Goal: Transaction & Acquisition: Book appointment/travel/reservation

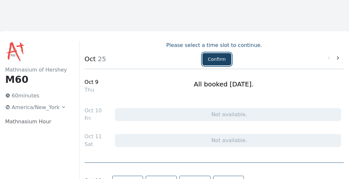
click at [217, 60] on button "Confirm" at bounding box center [216, 59] width 29 height 12
click at [212, 58] on button "Confirm" at bounding box center [216, 59] width 29 height 12
click at [339, 57] on icon at bounding box center [337, 58] width 6 height 6
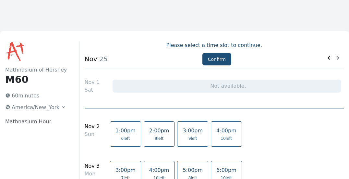
click at [326, 59] on icon at bounding box center [328, 58] width 6 height 6
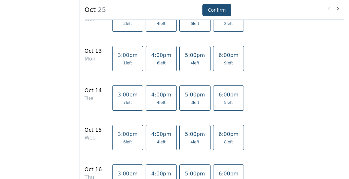
scroll to position [170, 0]
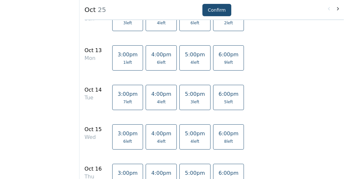
click at [157, 60] on span "6 left" at bounding box center [161, 62] width 9 height 5
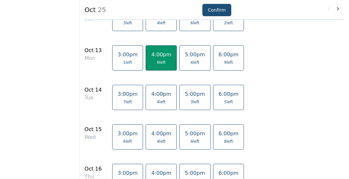
click at [152, 98] on link "4:00pm 4 left" at bounding box center [160, 97] width 31 height 25
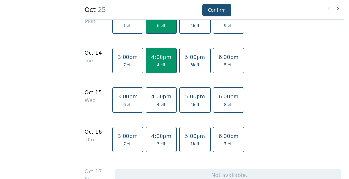
scroll to position [218, 0]
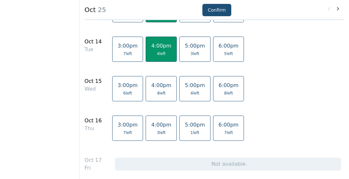
click at [152, 97] on link "4:00pm 4 left" at bounding box center [160, 88] width 31 height 25
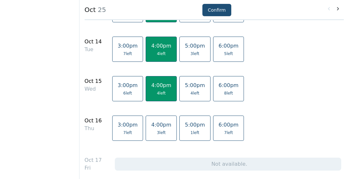
click at [154, 122] on span "4:00pm" at bounding box center [161, 125] width 20 height 6
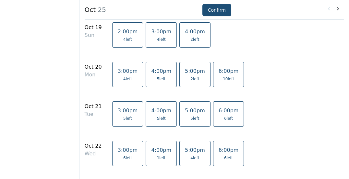
scroll to position [429, 0]
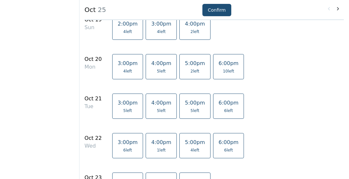
click at [156, 78] on link "4:00pm 5 left" at bounding box center [160, 66] width 31 height 25
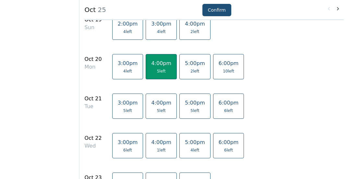
click at [158, 110] on span "5 left" at bounding box center [161, 110] width 20 height 5
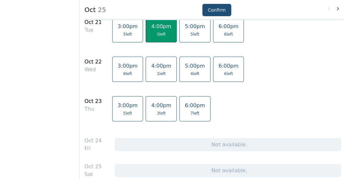
scroll to position [506, 0]
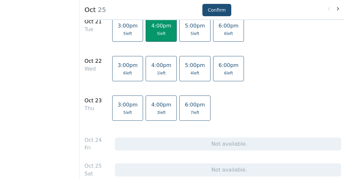
click at [152, 68] on span "4:00pm" at bounding box center [161, 65] width 20 height 6
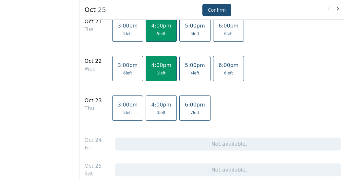
click at [155, 104] on span "4:00pm" at bounding box center [161, 105] width 20 height 6
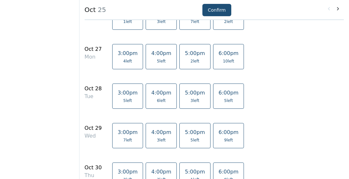
scroll to position [708, 0]
click at [153, 57] on link "4:00pm 5 left" at bounding box center [160, 56] width 31 height 25
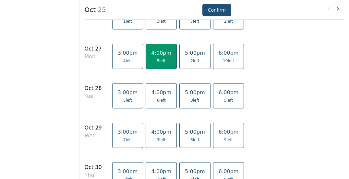
click at [157, 99] on span "6 left" at bounding box center [161, 100] width 9 height 5
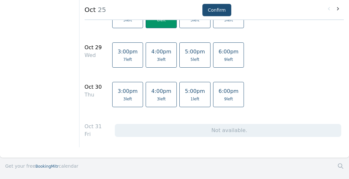
scroll to position [789, 0]
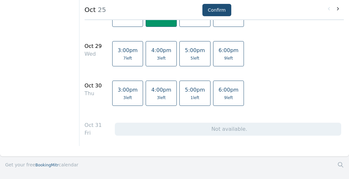
click at [157, 57] on span "3 left" at bounding box center [161, 58] width 9 height 5
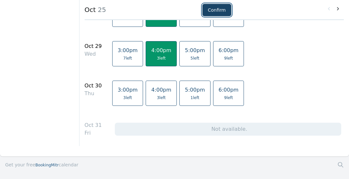
click at [219, 10] on button "Confirm" at bounding box center [216, 10] width 29 height 12
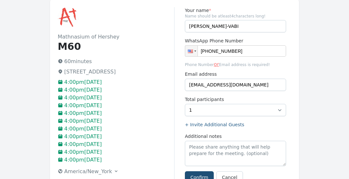
scroll to position [39, 0]
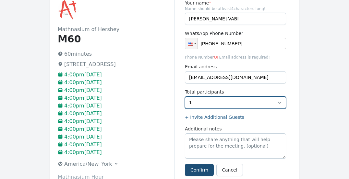
click at [279, 103] on select "1" at bounding box center [235, 103] width 101 height 12
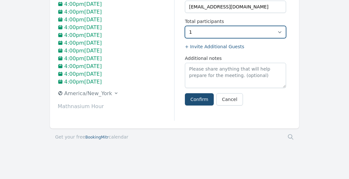
scroll to position [110, 0]
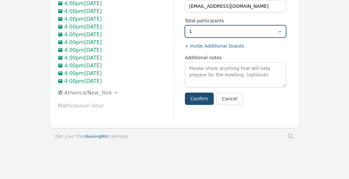
click at [199, 33] on select "1" at bounding box center [235, 31] width 101 height 12
click at [185, 25] on select "1" at bounding box center [235, 31] width 101 height 12
click at [194, 31] on select "1" at bounding box center [235, 31] width 101 height 12
click at [185, 25] on select "1" at bounding box center [235, 31] width 101 height 12
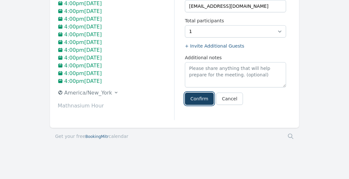
click at [198, 99] on button "Confirm" at bounding box center [199, 99] width 29 height 12
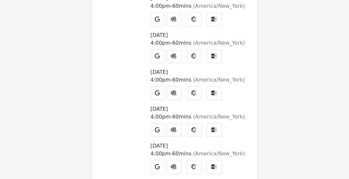
scroll to position [389, 0]
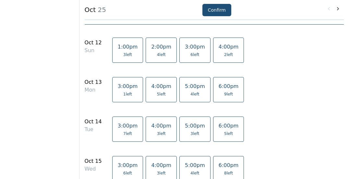
scroll to position [145, 0]
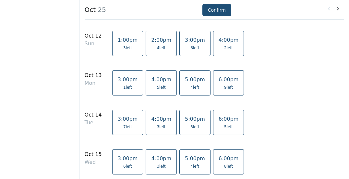
click at [157, 86] on span "5 left" at bounding box center [161, 87] width 9 height 5
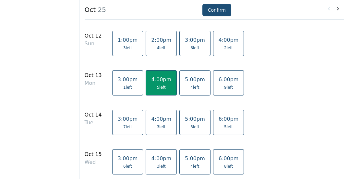
click at [154, 122] on span "4:00pm" at bounding box center [161, 119] width 20 height 6
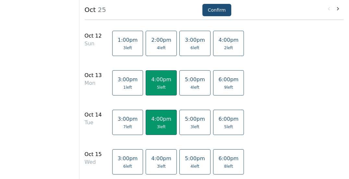
click at [155, 163] on link "4:00pm 3 left" at bounding box center [160, 161] width 31 height 25
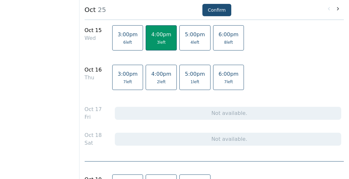
scroll to position [270, 0]
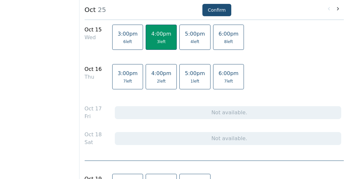
click at [151, 77] on link "4:00pm 2 left" at bounding box center [160, 76] width 31 height 25
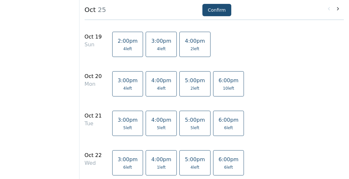
scroll to position [416, 0]
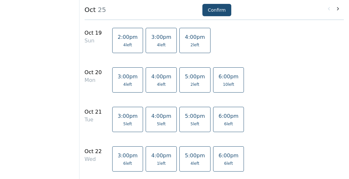
click at [151, 78] on span "4:00pm" at bounding box center [161, 77] width 20 height 6
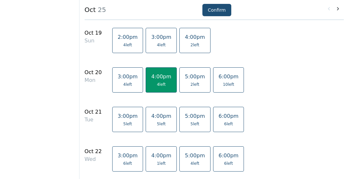
click at [157, 122] on span "5 left" at bounding box center [161, 124] width 9 height 5
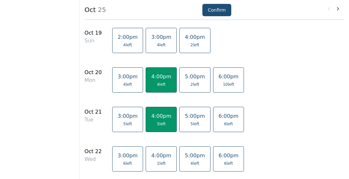
click at [157, 154] on span "4:00pm" at bounding box center [161, 156] width 20 height 6
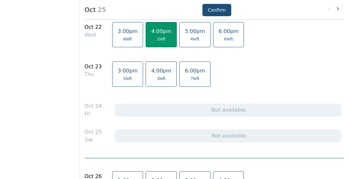
scroll to position [541, 0]
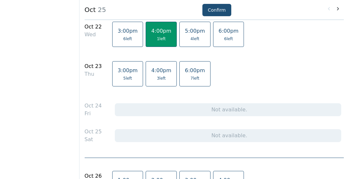
click at [157, 76] on span "3 left" at bounding box center [161, 78] width 9 height 5
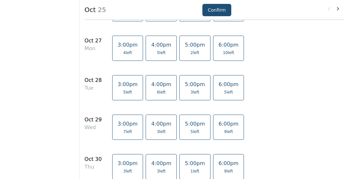
scroll to position [717, 0]
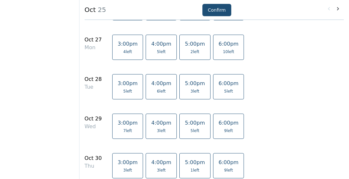
click at [157, 52] on span "5 left" at bounding box center [161, 51] width 9 height 5
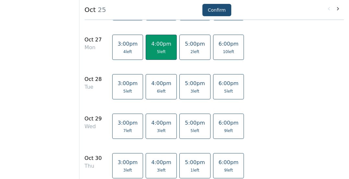
click at [156, 96] on link "4:00pm 6 left" at bounding box center [160, 86] width 31 height 25
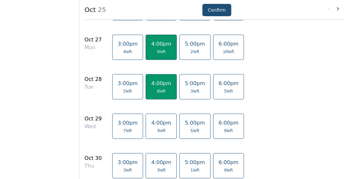
click at [157, 132] on span "3 left" at bounding box center [161, 130] width 9 height 5
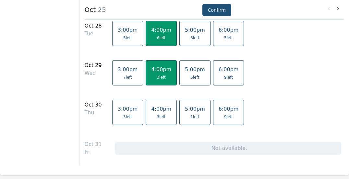
scroll to position [775, 0]
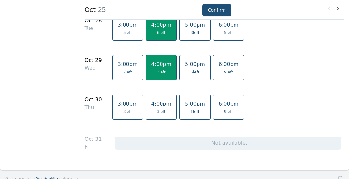
click at [154, 118] on link "4:00pm 3 left" at bounding box center [160, 107] width 31 height 25
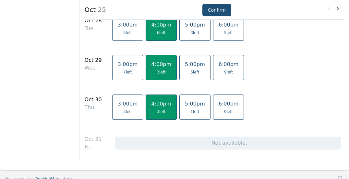
click at [153, 105] on span "4:00pm" at bounding box center [161, 104] width 20 height 6
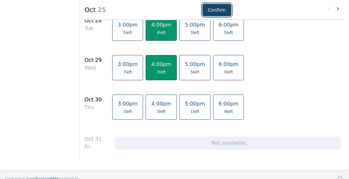
click at [214, 11] on button "Confirm" at bounding box center [216, 10] width 29 height 12
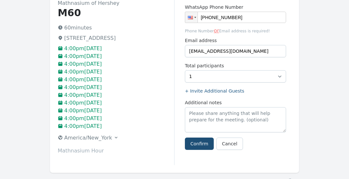
scroll to position [81, 0]
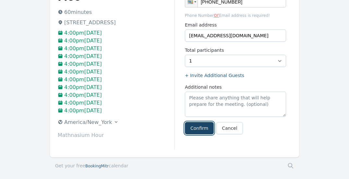
click at [194, 133] on button "Confirm" at bounding box center [199, 128] width 29 height 12
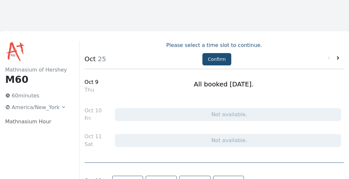
click at [338, 58] on icon at bounding box center [338, 57] width 2 height 3
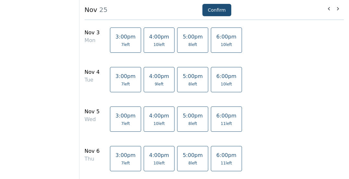
scroll to position [135, 0]
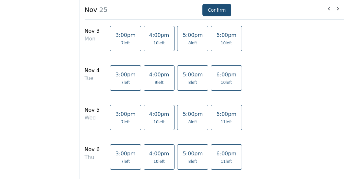
click at [154, 41] on span "10 left" at bounding box center [158, 43] width 11 height 5
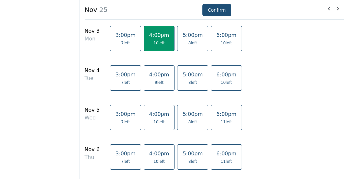
click at [155, 83] on span "9 left" at bounding box center [159, 82] width 9 height 5
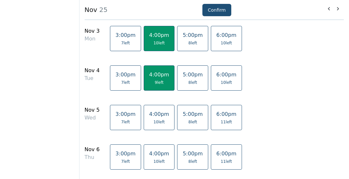
click at [153, 119] on link "4:00pm 10 left" at bounding box center [159, 117] width 31 height 25
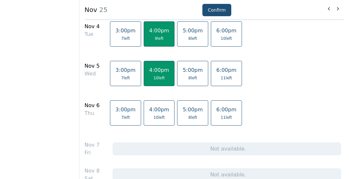
scroll to position [209, 0]
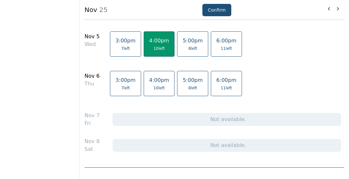
click at [152, 85] on link "4:00pm 10 left" at bounding box center [159, 83] width 31 height 25
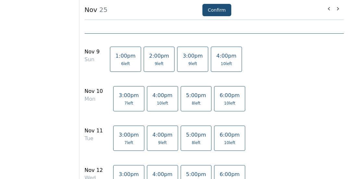
scroll to position [371, 0]
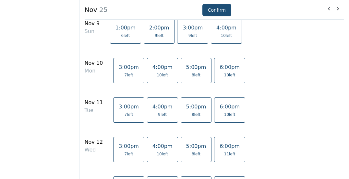
click at [154, 72] on link "4:00pm 10 left" at bounding box center [162, 70] width 31 height 25
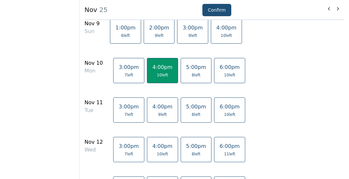
click at [158, 117] on span "9 left" at bounding box center [162, 114] width 9 height 5
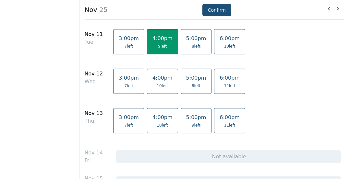
scroll to position [441, 0]
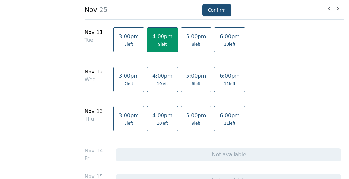
click at [158, 82] on span "10 left" at bounding box center [162, 83] width 11 height 5
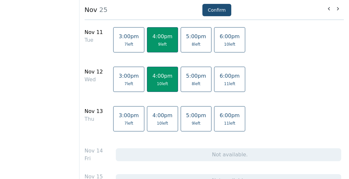
click at [158, 122] on span "10 left" at bounding box center [162, 123] width 11 height 5
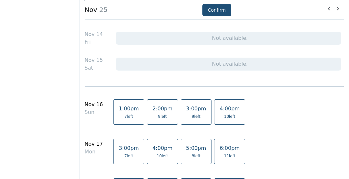
scroll to position [560, 0]
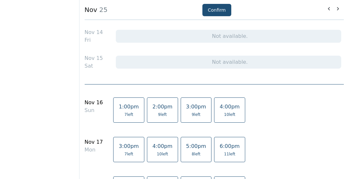
click at [158, 112] on span "9 left" at bounding box center [162, 114] width 9 height 5
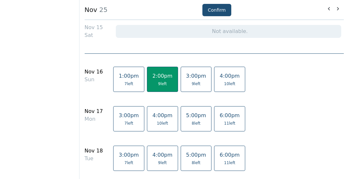
scroll to position [591, 0]
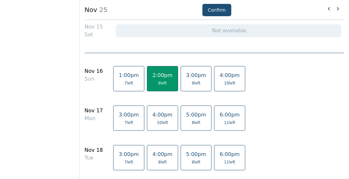
click at [157, 125] on span "10 left" at bounding box center [162, 122] width 11 height 5
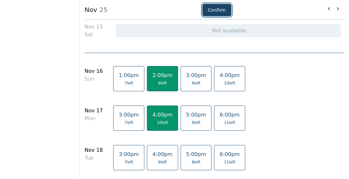
click at [213, 10] on button "Confirm" at bounding box center [216, 10] width 29 height 12
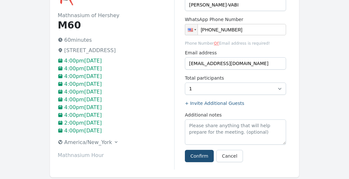
scroll to position [56, 0]
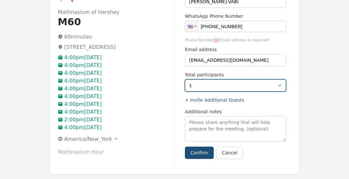
click at [277, 87] on select "1 2 3 4 5 6 7 8 9" at bounding box center [235, 85] width 101 height 12
select select "2"
click at [185, 79] on select "1 2 3 4 5 6 7 8 9" at bounding box center [235, 85] width 101 height 12
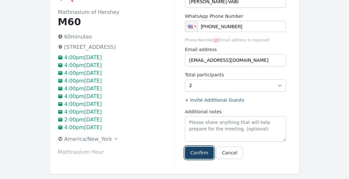
click at [195, 153] on button "Confirm" at bounding box center [199, 153] width 29 height 12
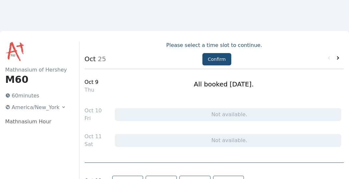
click at [337, 58] on icon at bounding box center [337, 58] width 6 height 6
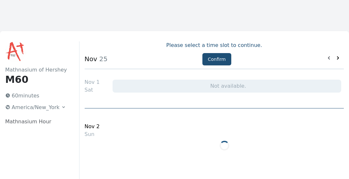
click at [337, 58] on icon at bounding box center [337, 58] width 6 height 6
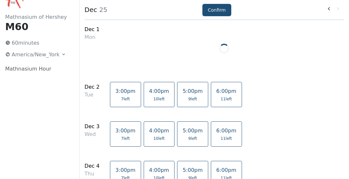
scroll to position [49, 0]
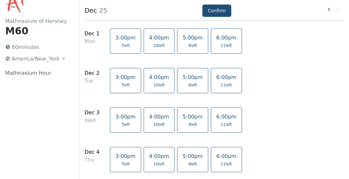
click at [157, 41] on link "4:00pm 10 left" at bounding box center [159, 41] width 31 height 25
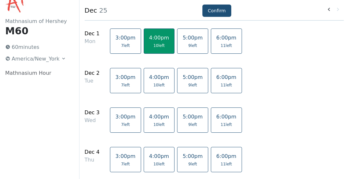
click at [152, 82] on link "4:00pm 10 left" at bounding box center [159, 80] width 31 height 25
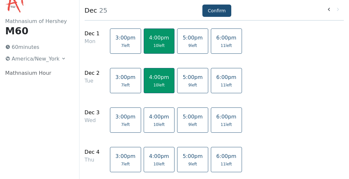
click at [153, 117] on span "4:00pm" at bounding box center [159, 117] width 20 height 6
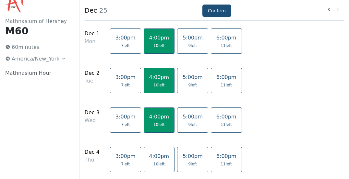
click at [155, 154] on span "4:00pm" at bounding box center [159, 156] width 20 height 6
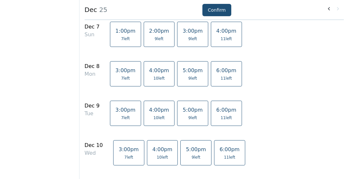
scroll to position [299, 0]
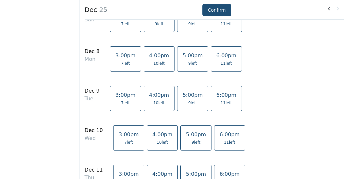
click at [153, 65] on span "10 left" at bounding box center [158, 63] width 11 height 5
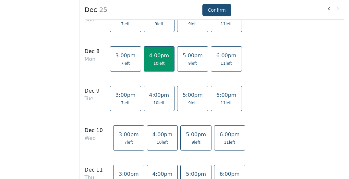
click at [154, 99] on link "4:00pm 10 left" at bounding box center [159, 98] width 31 height 25
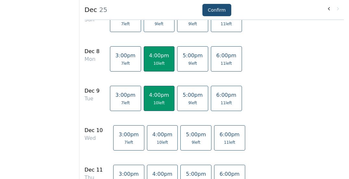
click at [154, 135] on span "4:00pm" at bounding box center [162, 135] width 20 height 6
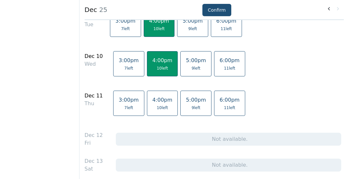
click at [154, 104] on link "4:00pm 10 left" at bounding box center [162, 103] width 31 height 25
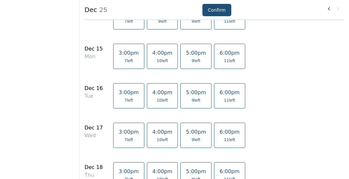
scroll to position [571, 0]
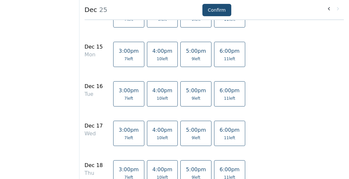
click at [157, 57] on span "10 left" at bounding box center [162, 58] width 11 height 5
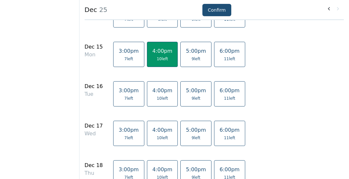
click at [159, 94] on link "4:00pm 10 left" at bounding box center [162, 93] width 31 height 25
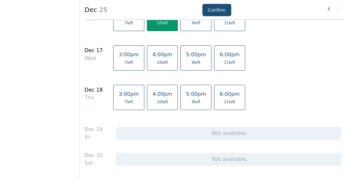
scroll to position [648, 0]
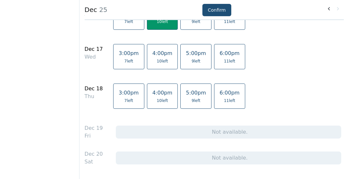
click at [157, 59] on span "10 left" at bounding box center [162, 61] width 11 height 5
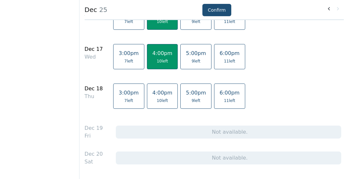
click at [157, 95] on span "4:00pm" at bounding box center [162, 93] width 20 height 6
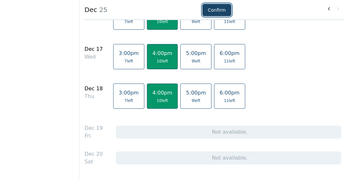
click at [213, 9] on button "Confirm" at bounding box center [216, 10] width 29 height 12
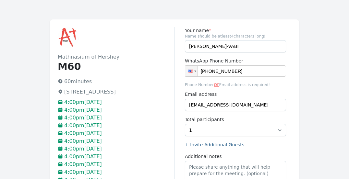
scroll to position [15, 0]
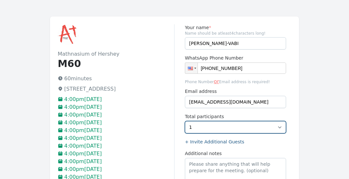
click at [226, 128] on select "1 2 3 4 5 6 7 8 9 10" at bounding box center [235, 127] width 101 height 12
select select "2"
click at [185, 121] on select "1 2 3 4 5 6 7 8 9 10" at bounding box center [235, 127] width 101 height 12
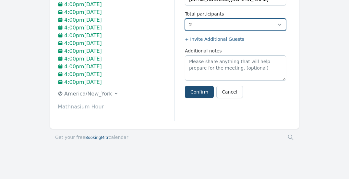
scroll to position [119, 0]
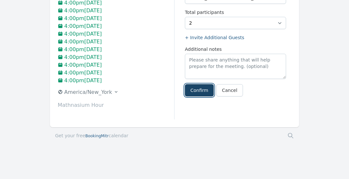
click at [201, 90] on button "Confirm" at bounding box center [199, 90] width 29 height 12
